Goal: Information Seeking & Learning: Learn about a topic

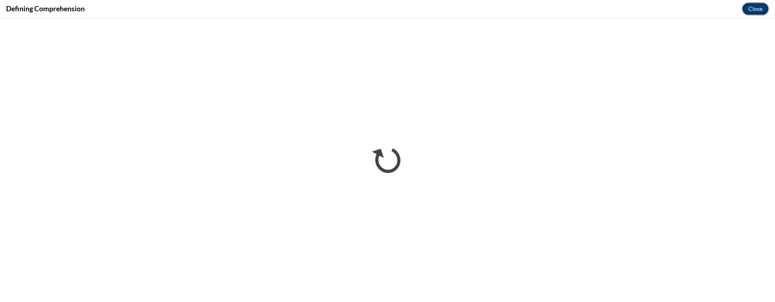
click at [755, 12] on button "Close" at bounding box center [755, 8] width 27 height 13
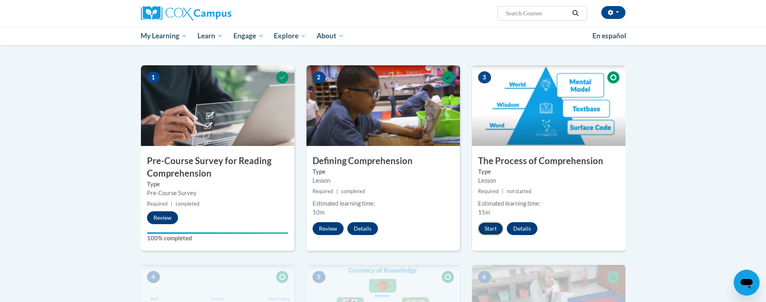
click at [486, 228] on button "Start" at bounding box center [490, 228] width 25 height 13
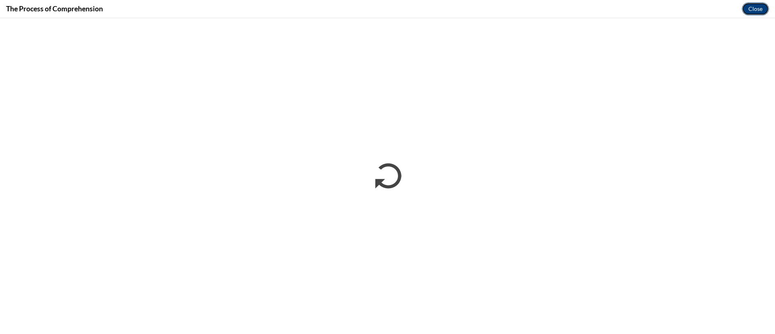
click at [755, 8] on button "Close" at bounding box center [755, 8] width 27 height 13
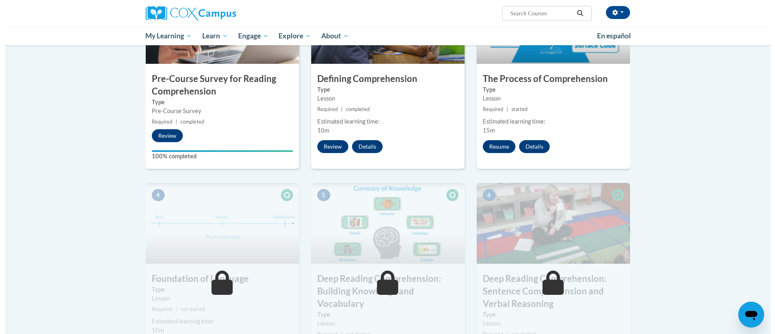
scroll to position [229, 0]
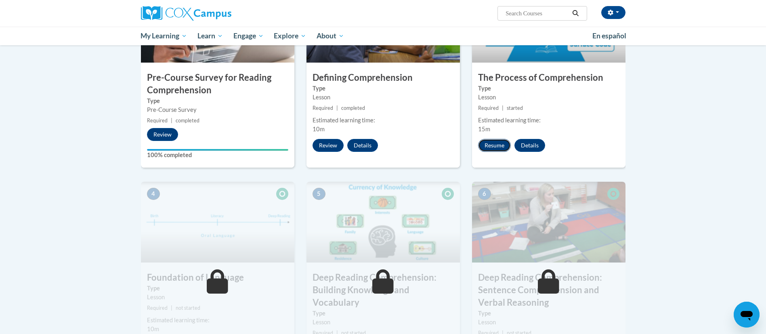
click at [490, 145] on button "Resume" at bounding box center [494, 145] width 33 height 13
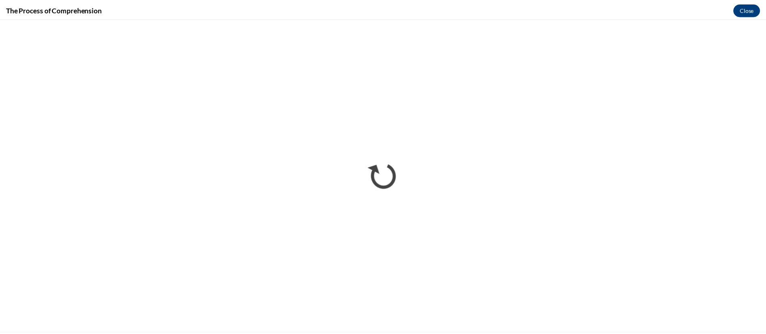
scroll to position [0, 0]
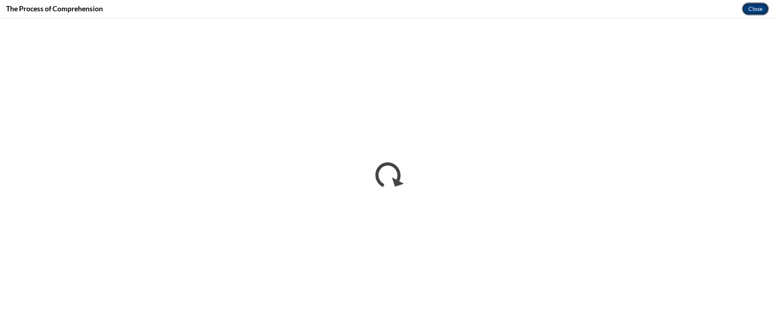
click at [751, 5] on button "Close" at bounding box center [755, 8] width 27 height 13
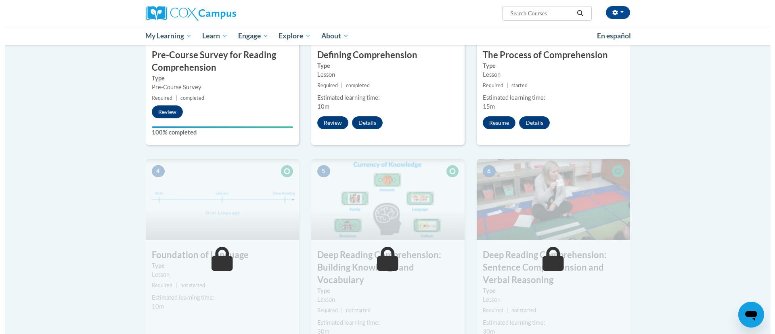
scroll to position [254, 0]
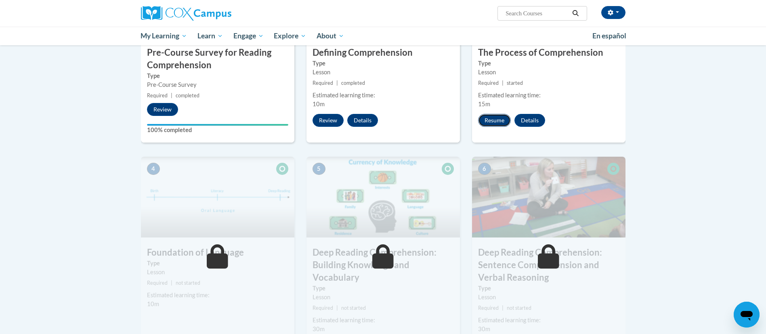
click at [501, 115] on button "Resume" at bounding box center [494, 120] width 33 height 13
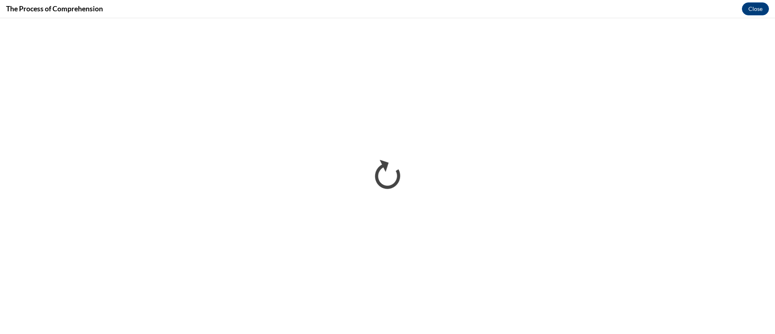
scroll to position [0, 0]
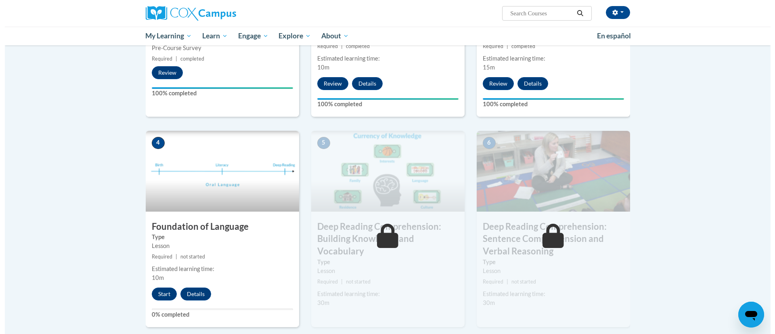
scroll to position [296, 0]
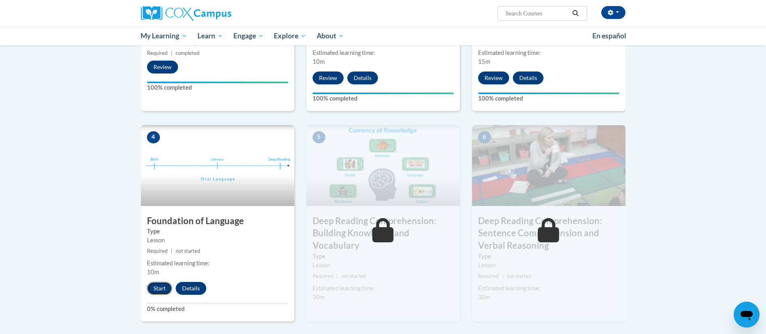
click at [158, 287] on button "Start" at bounding box center [159, 288] width 25 height 13
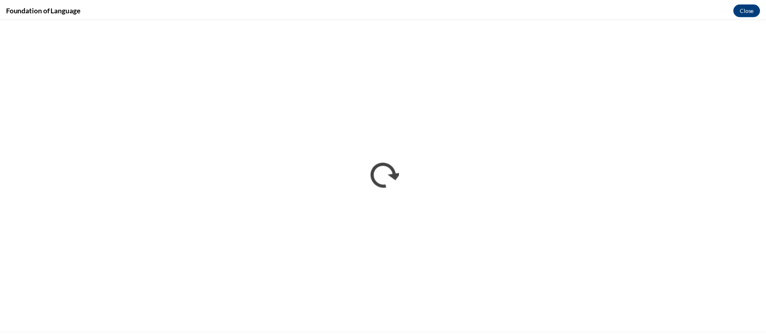
scroll to position [0, 0]
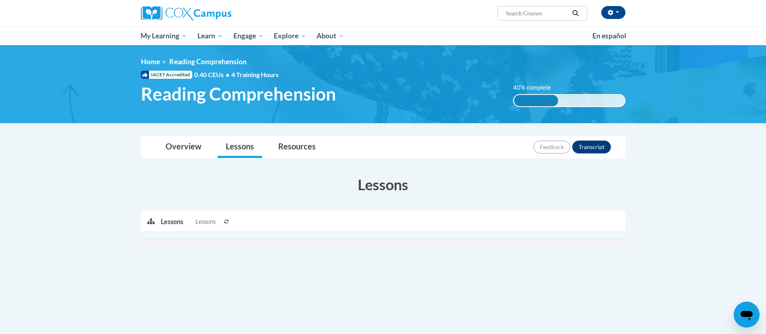
click at [330, 237] on div "Active Lessons Lessons Preview Activity Previous" at bounding box center [383, 247] width 485 height 73
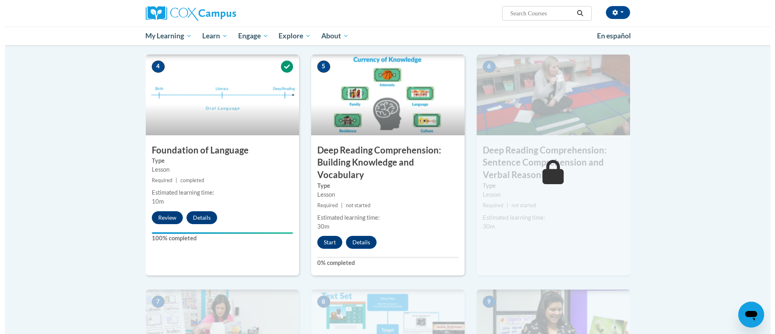
scroll to position [368, 0]
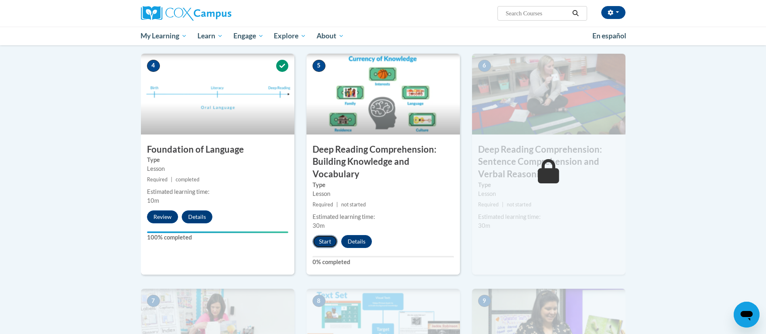
click at [326, 241] on button "Start" at bounding box center [325, 241] width 25 height 13
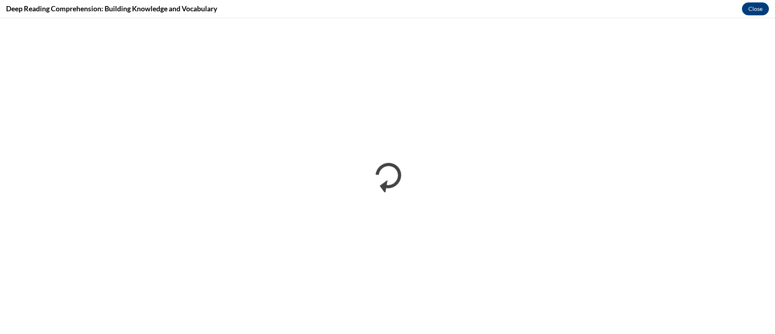
scroll to position [0, 0]
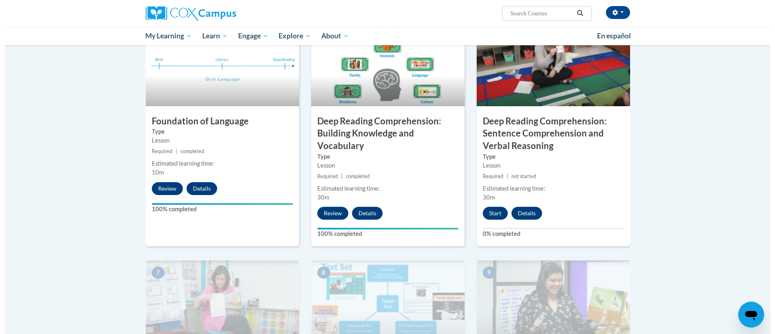
scroll to position [414, 0]
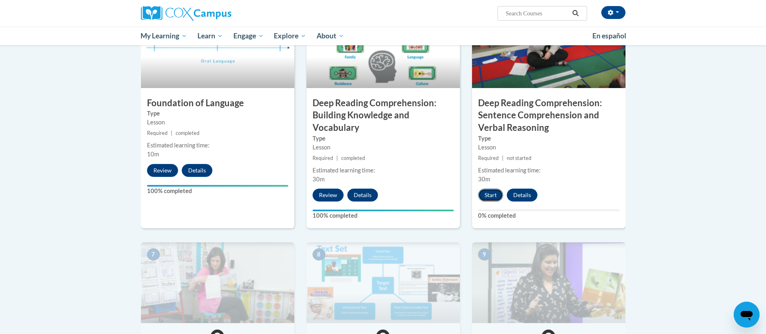
click at [488, 194] on button "Start" at bounding box center [490, 195] width 25 height 13
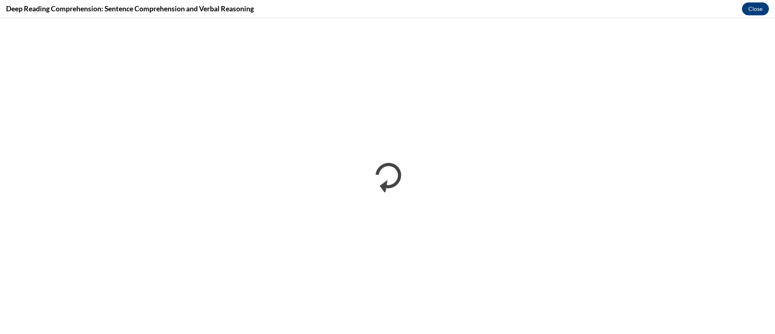
scroll to position [0, 0]
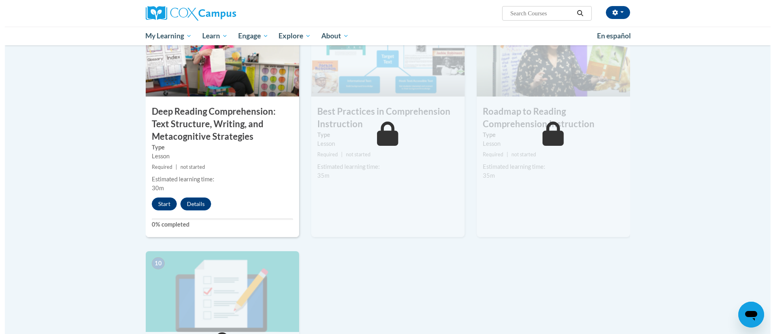
scroll to position [646, 0]
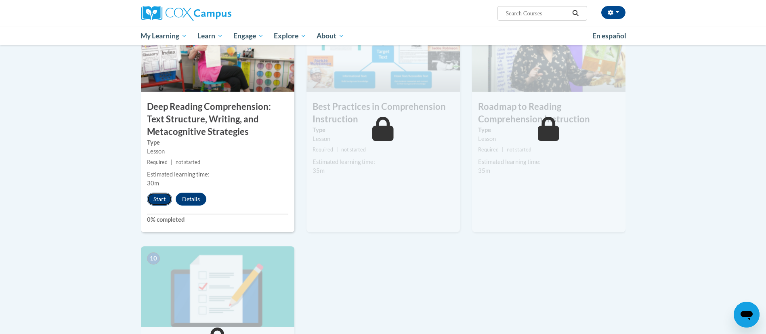
click at [155, 202] on button "Start" at bounding box center [159, 199] width 25 height 13
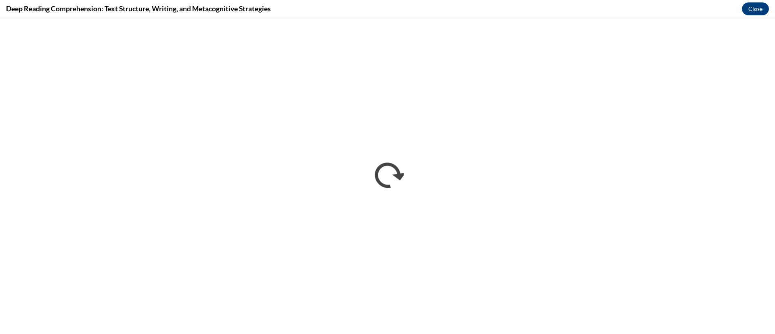
scroll to position [0, 0]
